Goal: Task Accomplishment & Management: Use online tool/utility

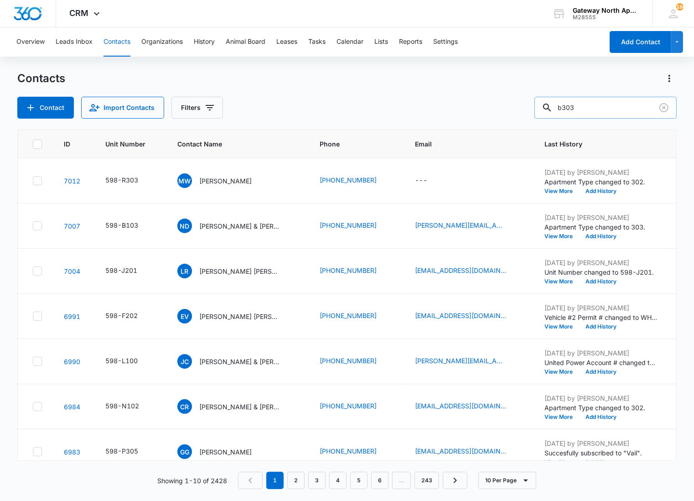
type input "b303"
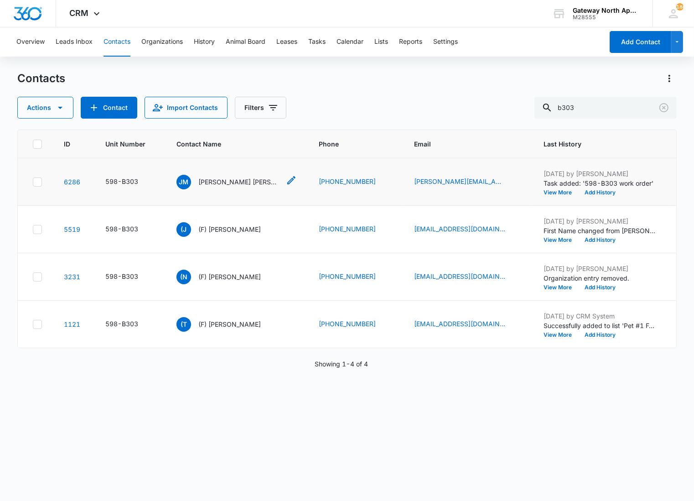
click at [230, 184] on p "[PERSON_NAME] [PERSON_NAME] [PERSON_NAME]" at bounding box center [239, 182] width 82 height 10
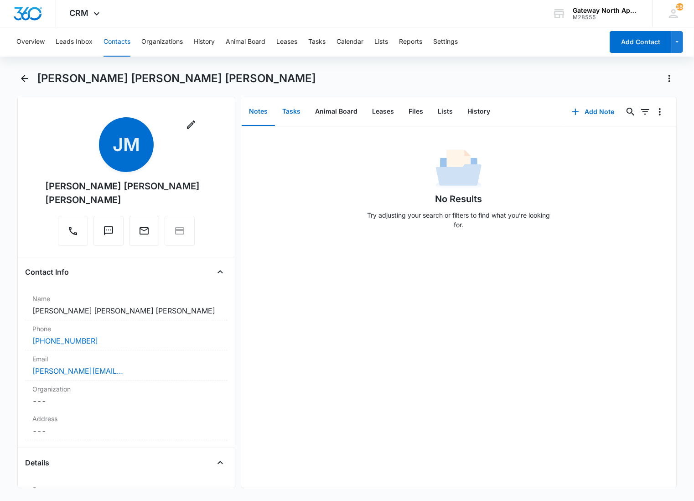
click at [289, 107] on button "Tasks" at bounding box center [291, 112] width 33 height 28
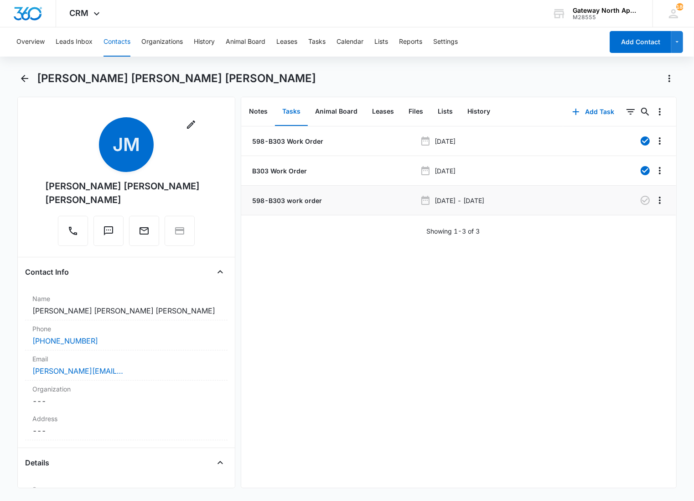
click at [286, 199] on p "598-B303 work order" at bounding box center [286, 201] width 72 height 10
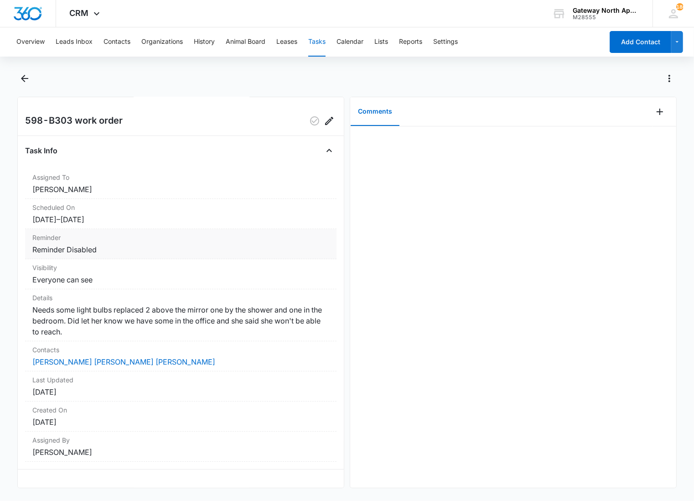
scroll to position [11, 0]
click at [654, 114] on icon "Add Comment" at bounding box center [659, 111] width 11 height 11
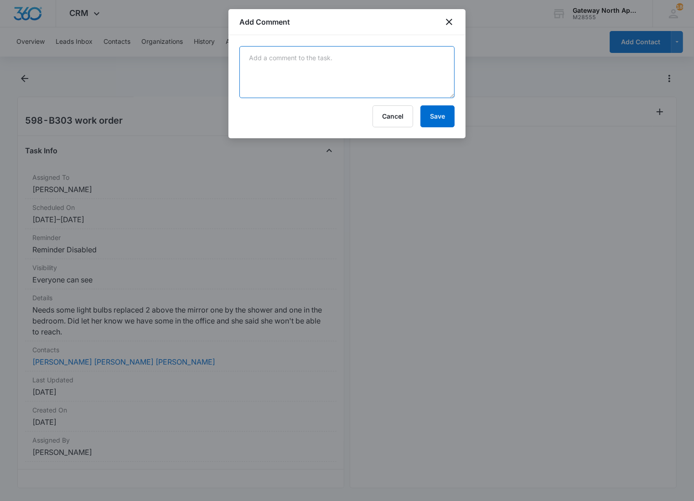
click at [295, 89] on textarea at bounding box center [346, 72] width 215 height 52
type textarea "Informed tenant that we do not put in lightbulbs and she will come by the offic…"
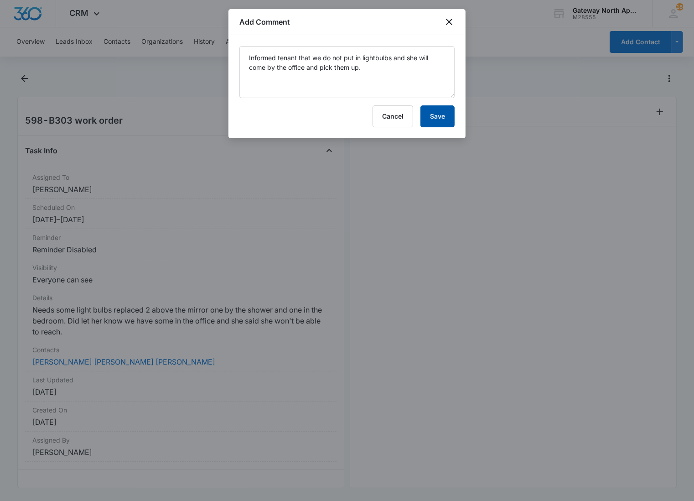
click at [438, 113] on button "Save" at bounding box center [437, 116] width 34 height 22
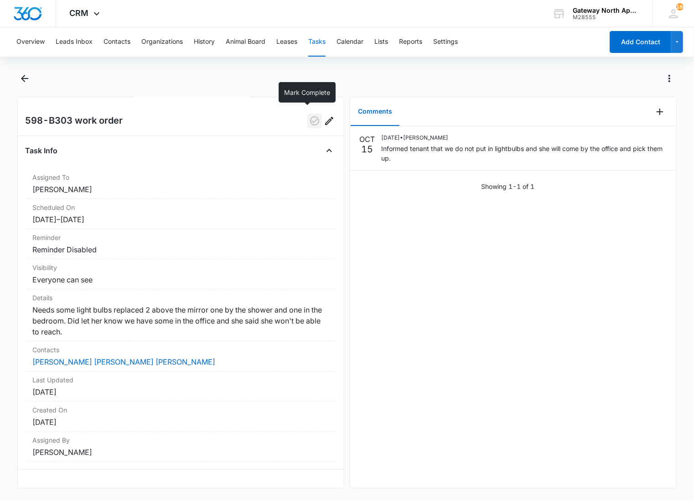
click at [309, 115] on icon "button" at bounding box center [314, 120] width 11 height 11
click at [19, 77] on icon "Back" at bounding box center [24, 78] width 11 height 11
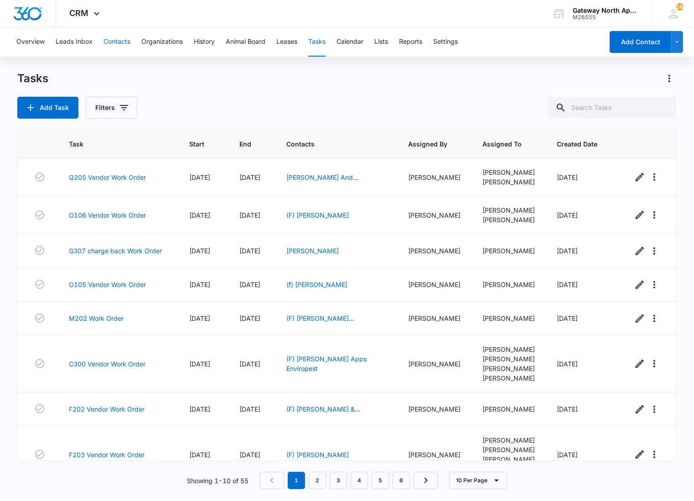
click at [121, 42] on button "Contacts" at bounding box center [117, 41] width 27 height 29
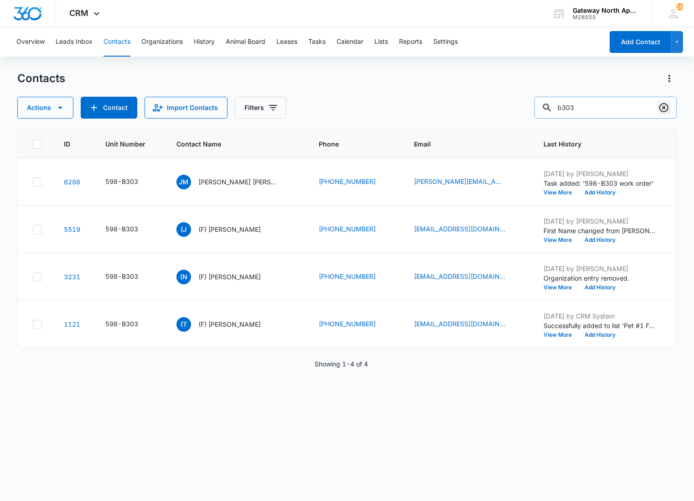
click at [667, 108] on icon "Clear" at bounding box center [664, 107] width 11 height 11
